Goal: Task Accomplishment & Management: Manage account settings

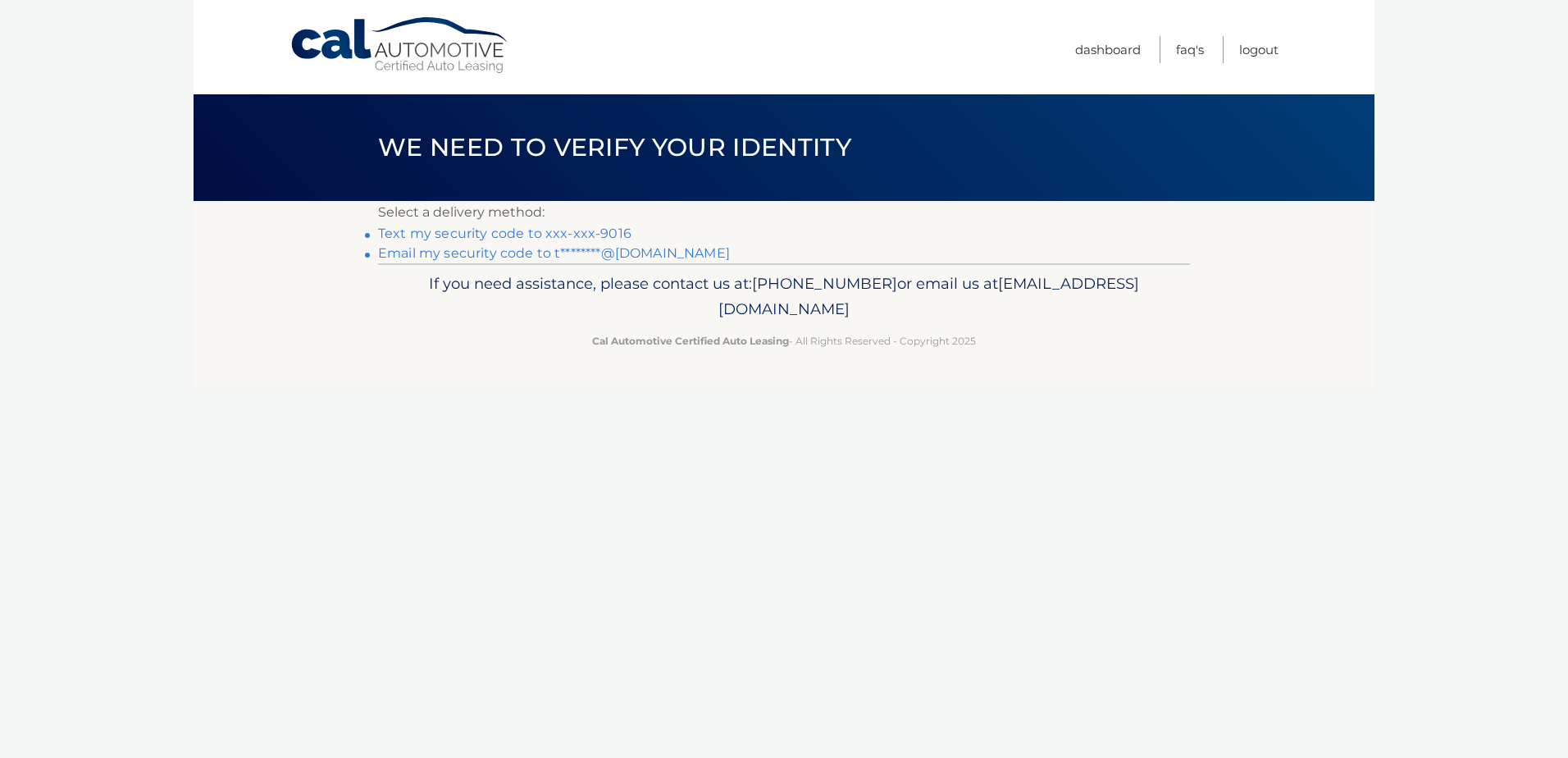
click at [460, 235] on link "Text my security code to xxx-xxx-9016" at bounding box center [505, 233] width 253 height 15
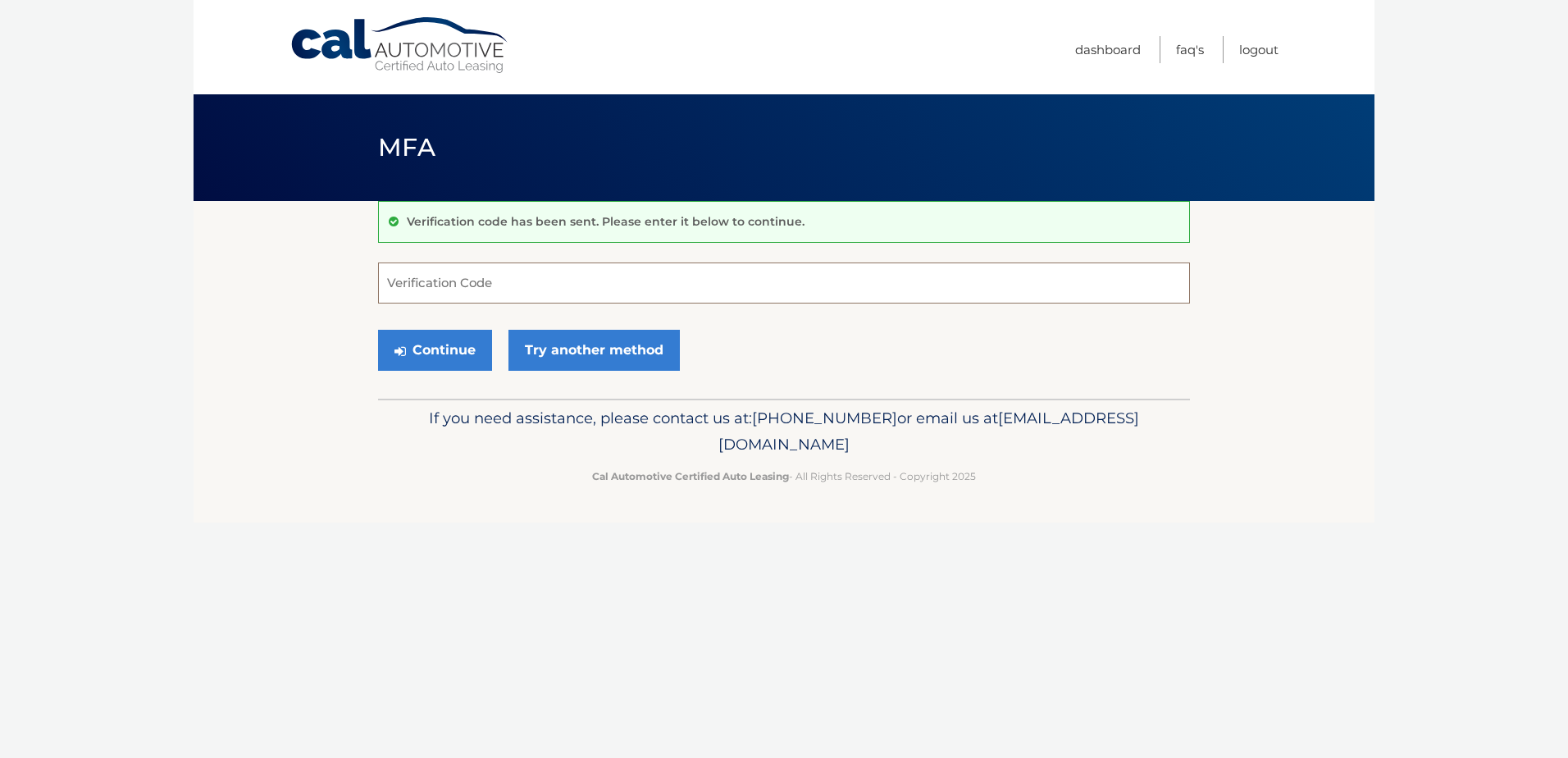
click at [652, 295] on input "Verification Code" at bounding box center [784, 283] width 812 height 41
type input "257437"
click at [442, 347] on button "Continue" at bounding box center [435, 350] width 114 height 41
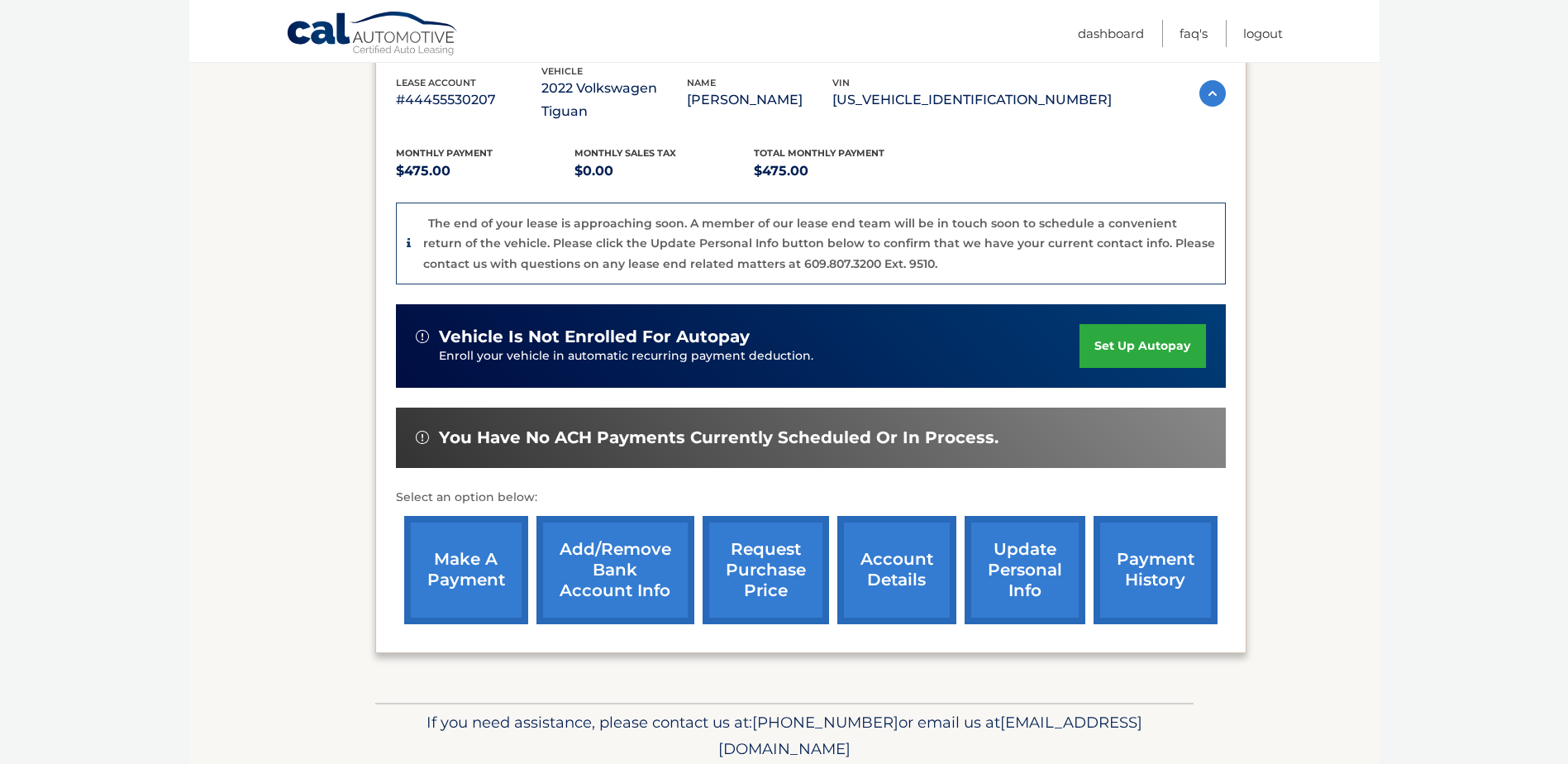
scroll to position [308, 0]
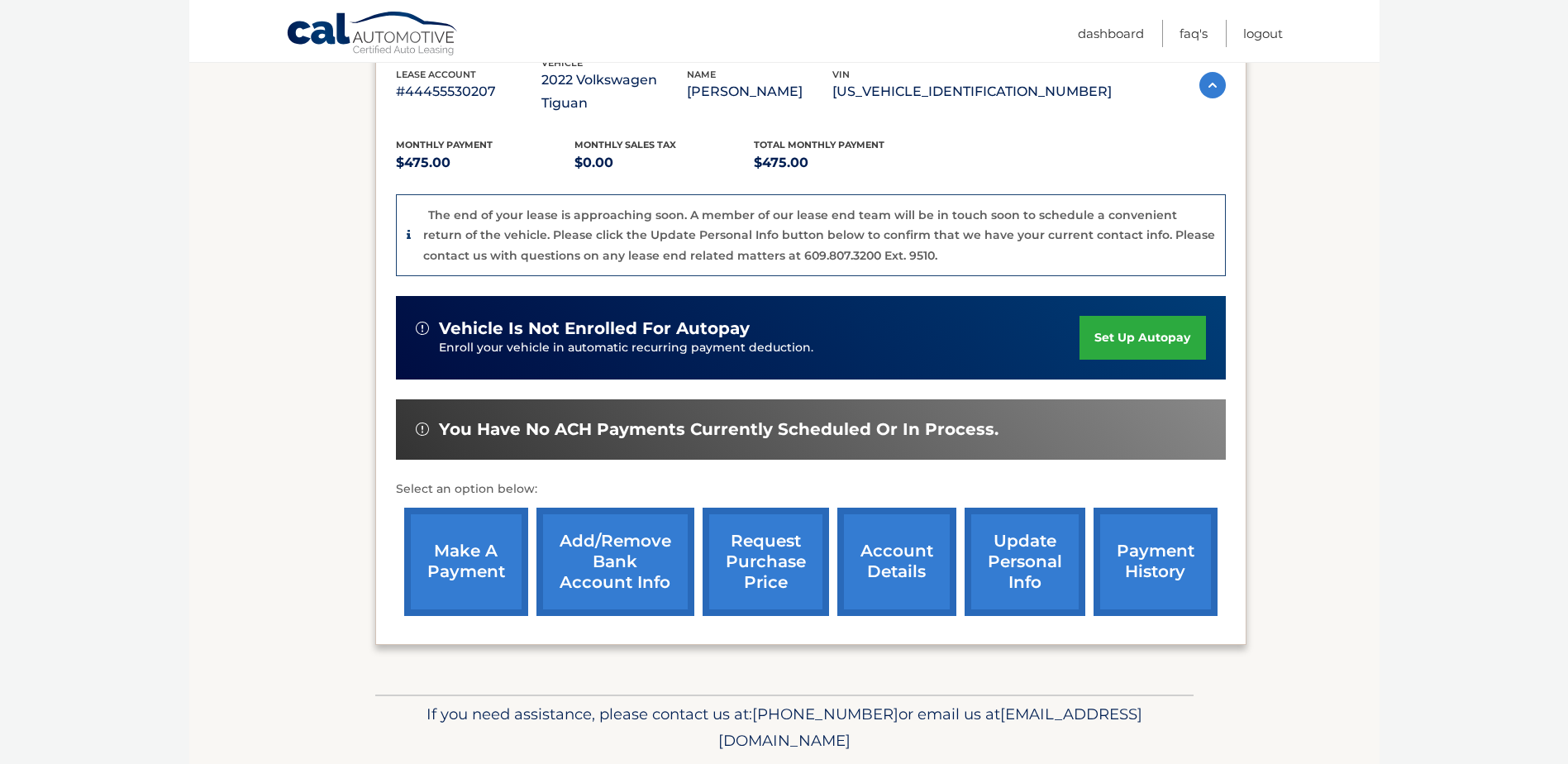
click at [909, 549] on link "account details" at bounding box center [897, 561] width 119 height 109
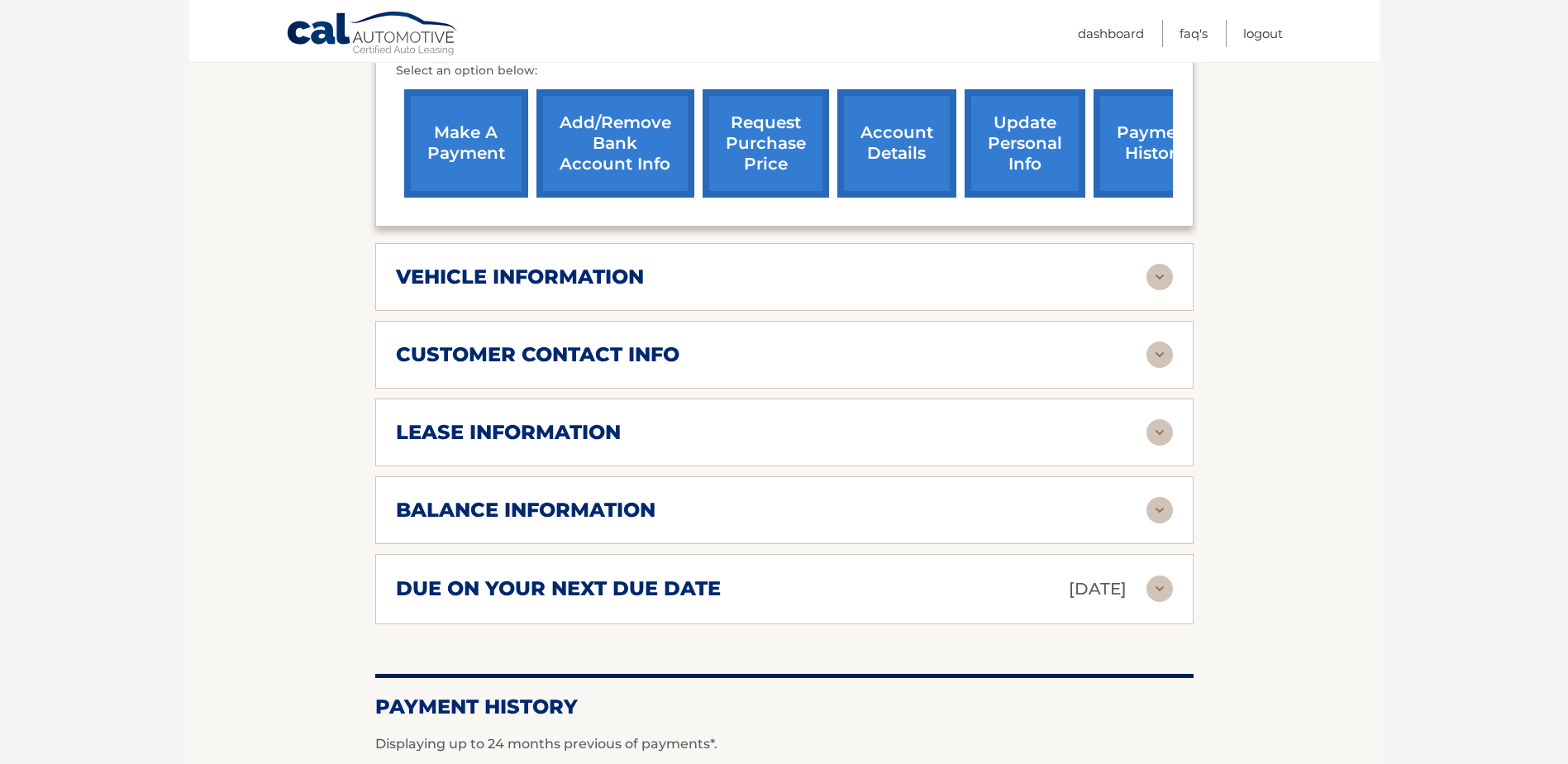
scroll to position [729, 0]
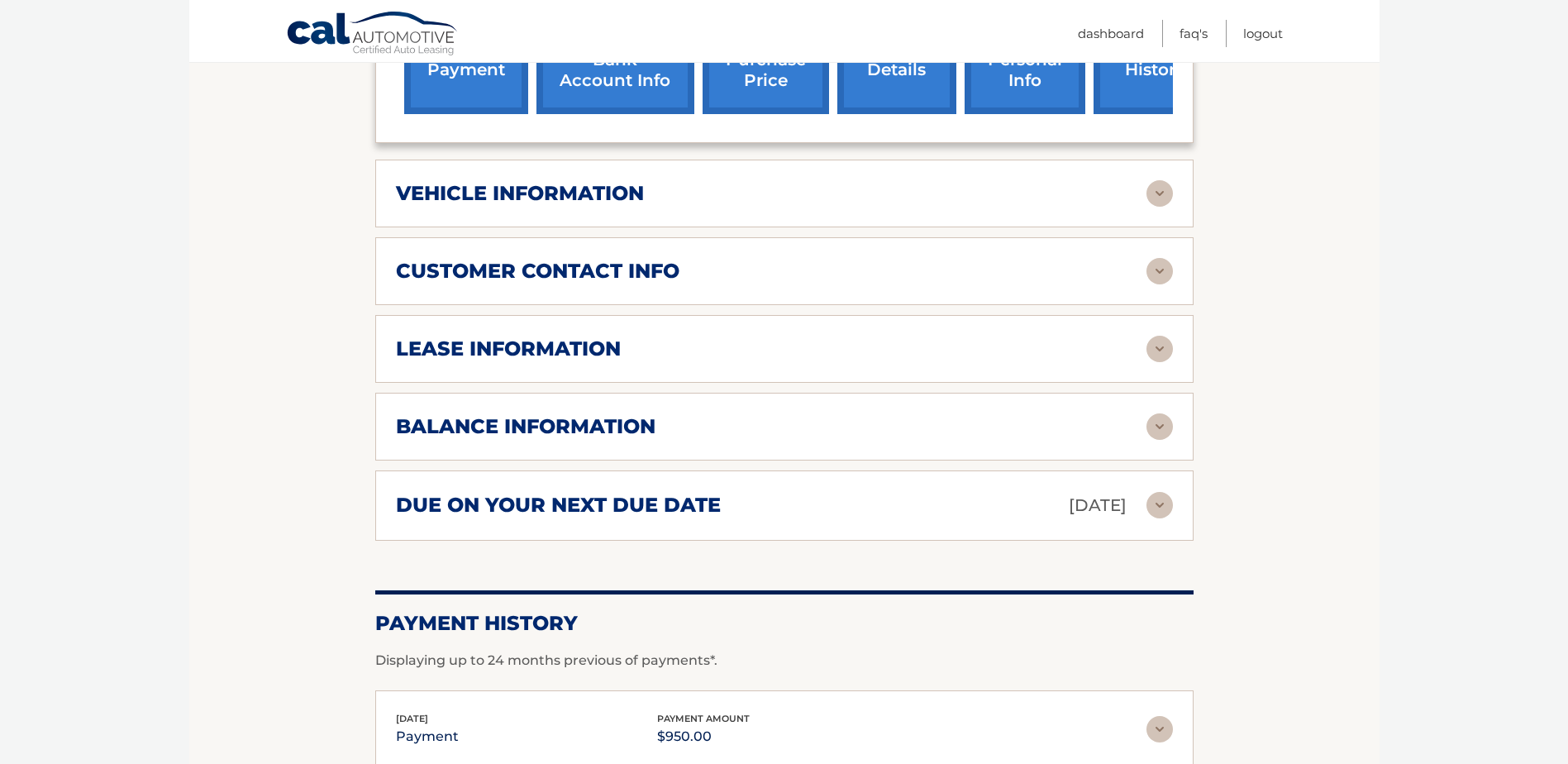
click at [1162, 427] on img at bounding box center [1159, 426] width 26 height 26
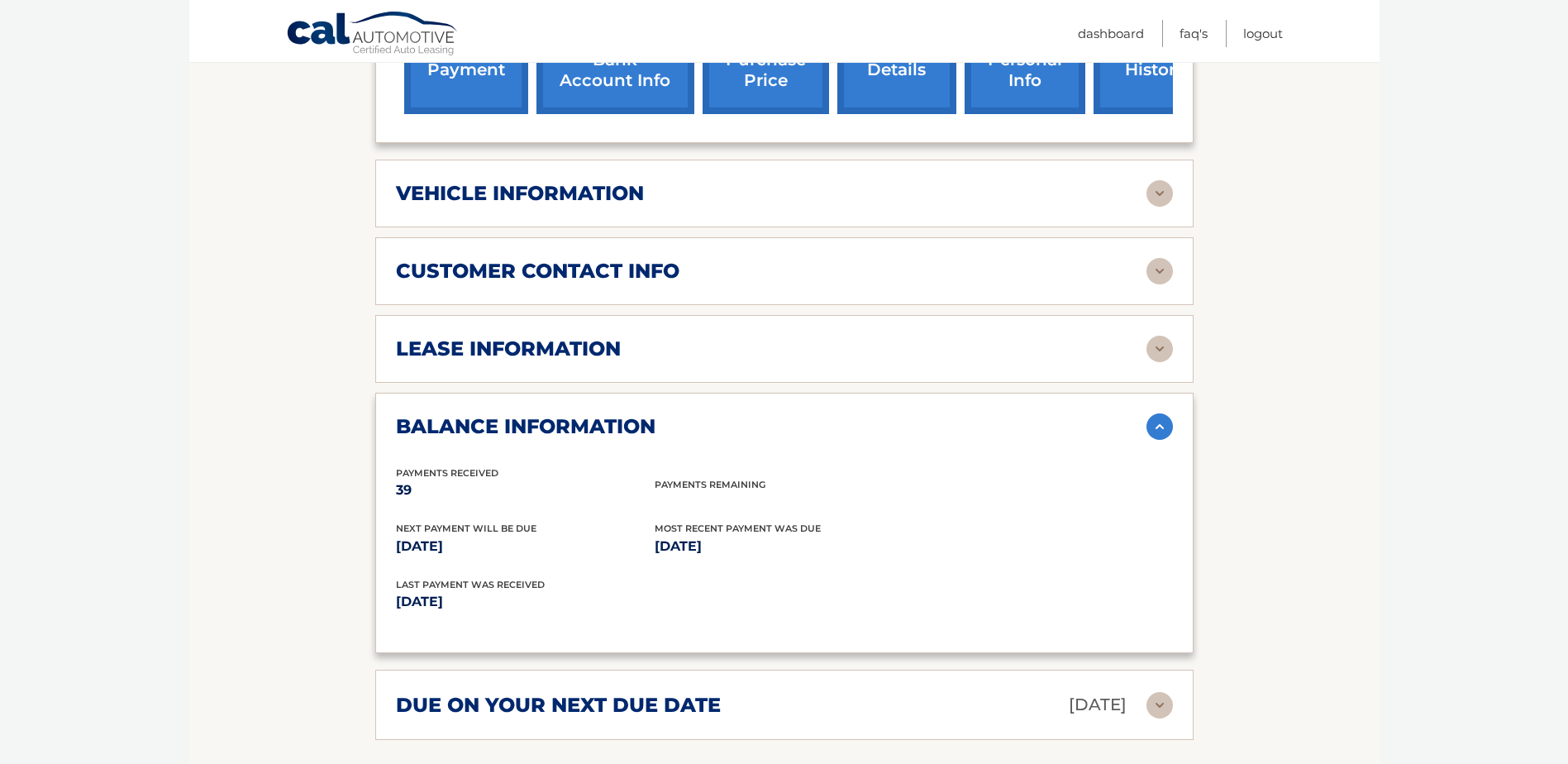
click at [1158, 346] on img at bounding box center [1159, 349] width 26 height 26
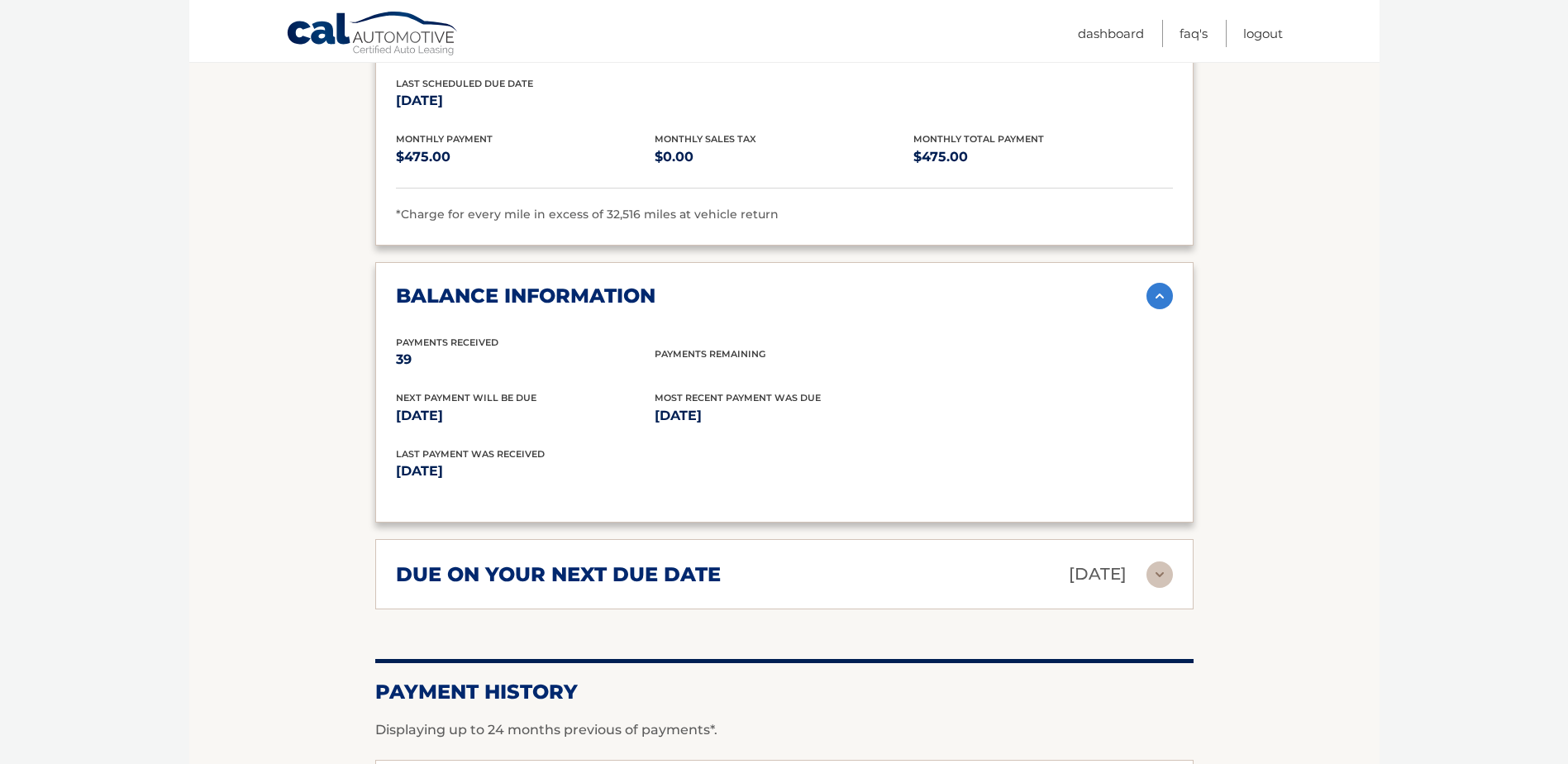
scroll to position [1193, 0]
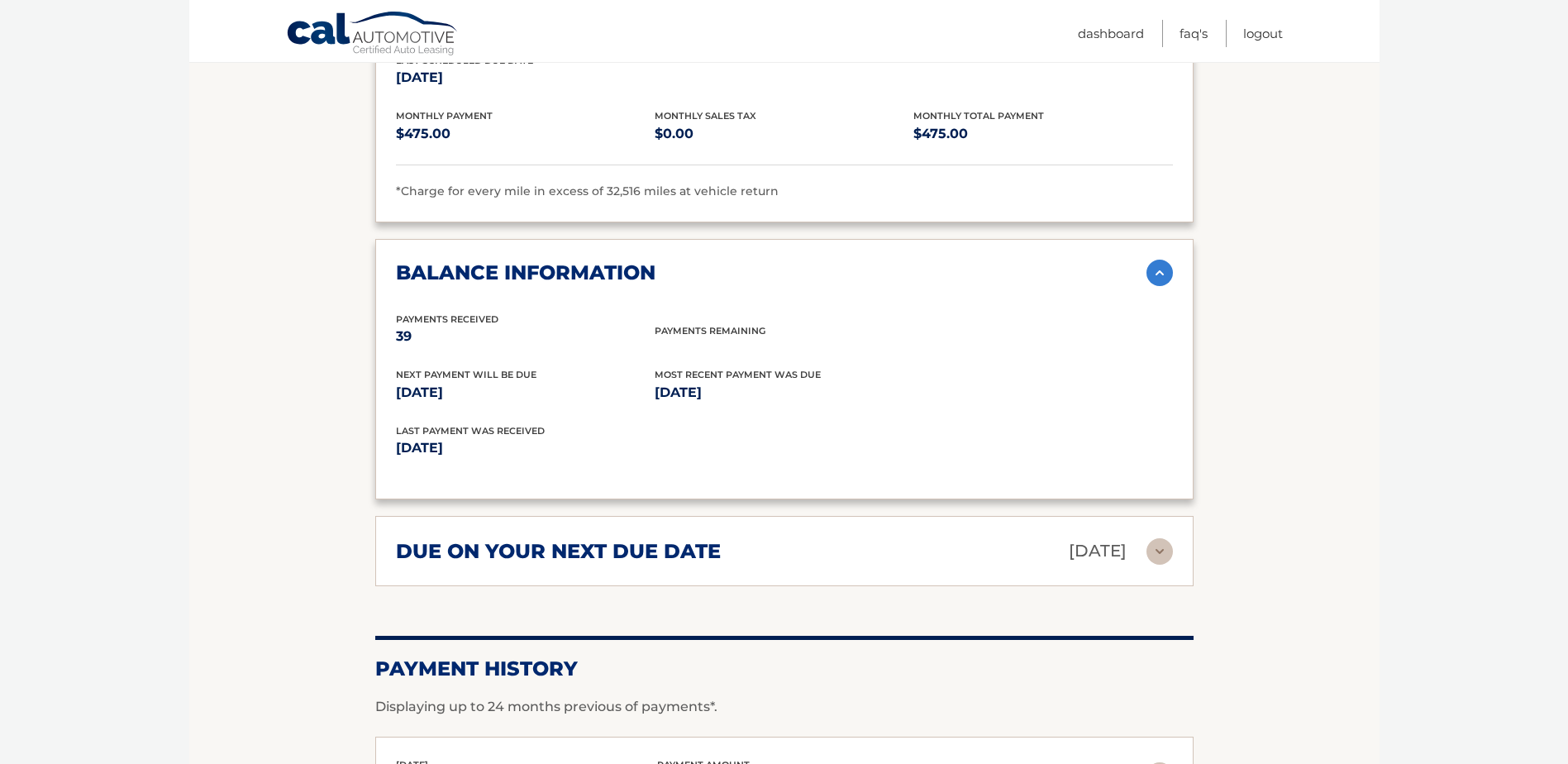
click at [1165, 552] on img at bounding box center [1159, 551] width 26 height 26
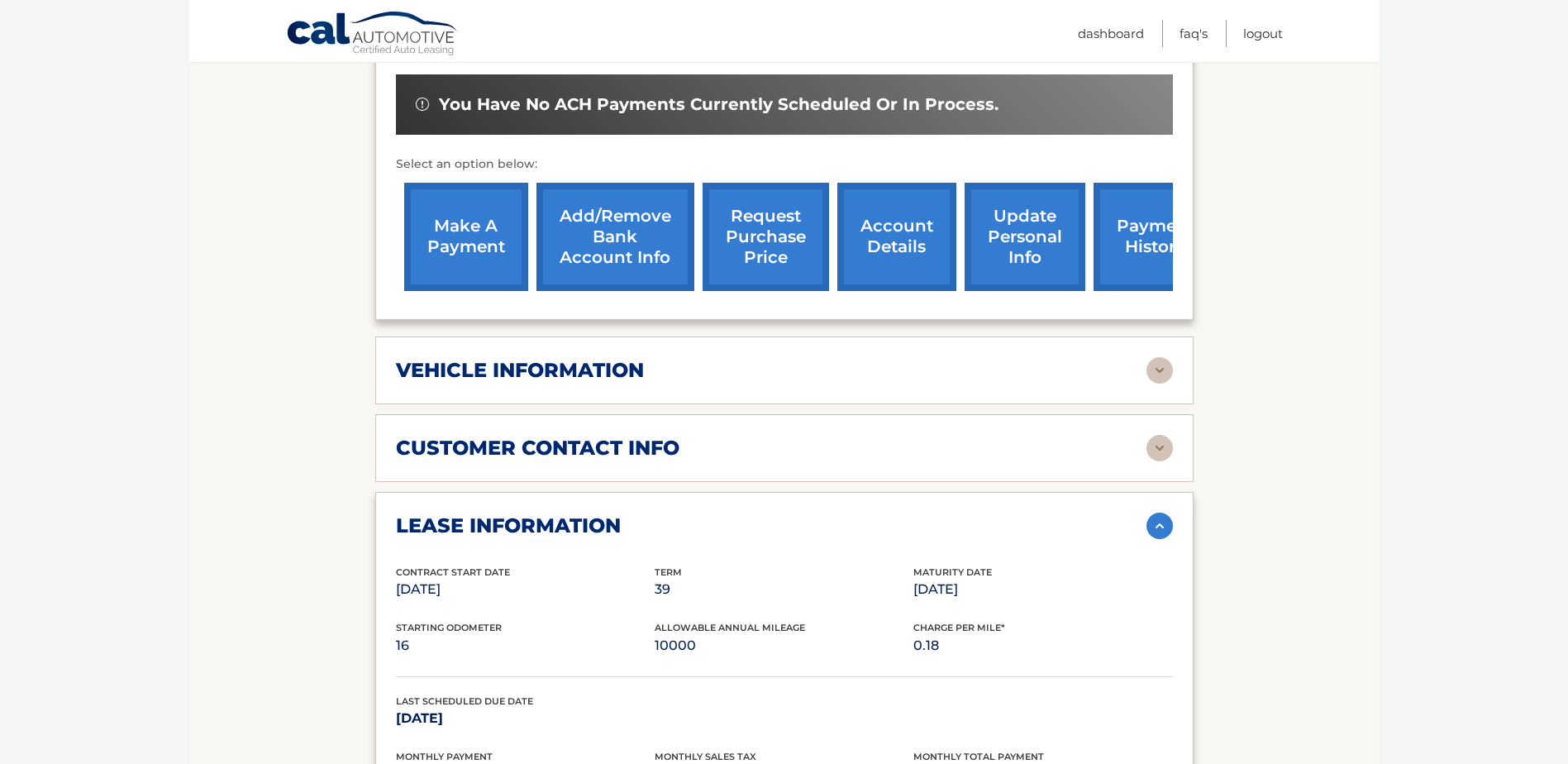
scroll to position [482, 0]
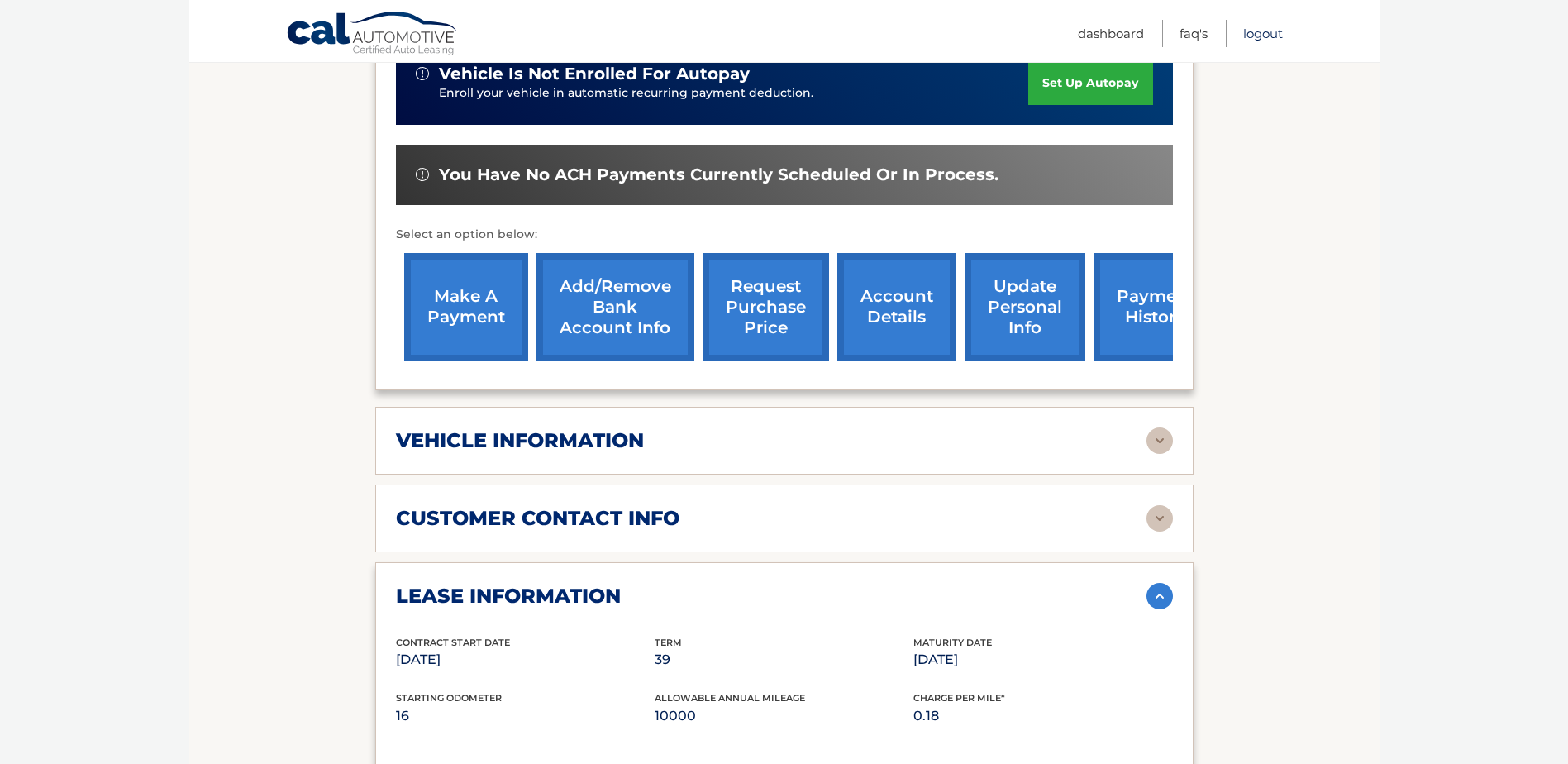
click at [1261, 28] on link "Logout" at bounding box center [1262, 34] width 39 height 27
